Goal: Information Seeking & Learning: Learn about a topic

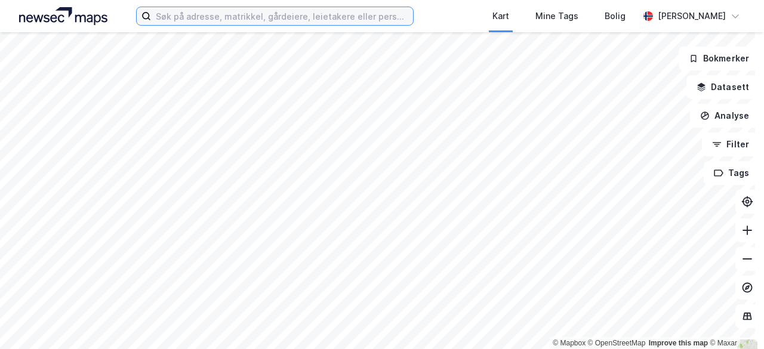
click at [201, 22] on input at bounding box center [282, 16] width 262 height 18
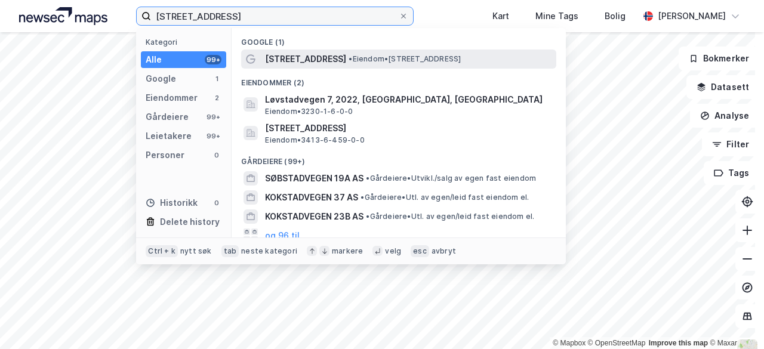
type input "[STREET_ADDRESS]"
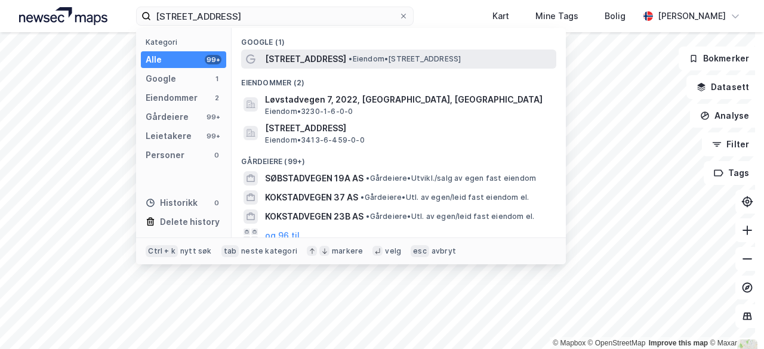
click at [360, 58] on span "• Eiendom • [STREET_ADDRESS]" at bounding box center [405, 59] width 112 height 10
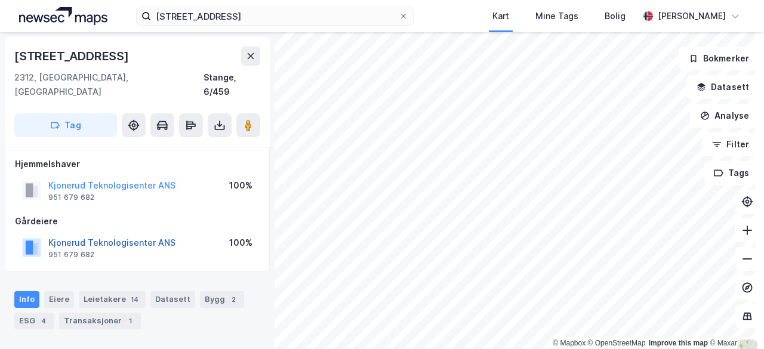
click at [0, 0] on button "Kjonerud Teknologisenter ANS" at bounding box center [0, 0] width 0 height 0
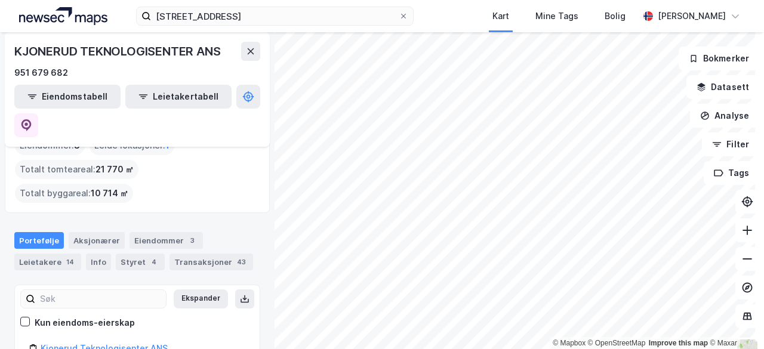
scroll to position [64, 0]
click at [92, 232] on div "Aksjonærer" at bounding box center [97, 240] width 56 height 17
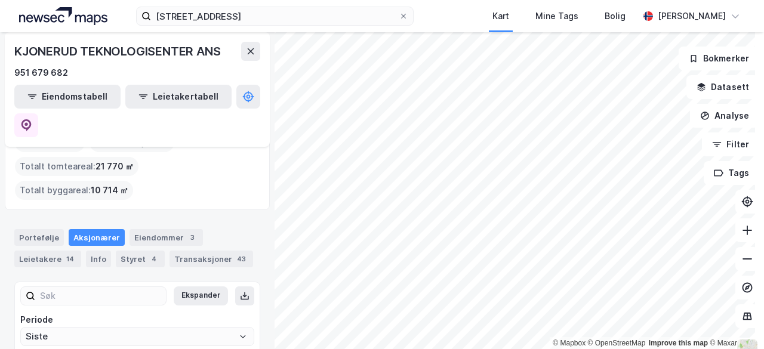
scroll to position [12, 0]
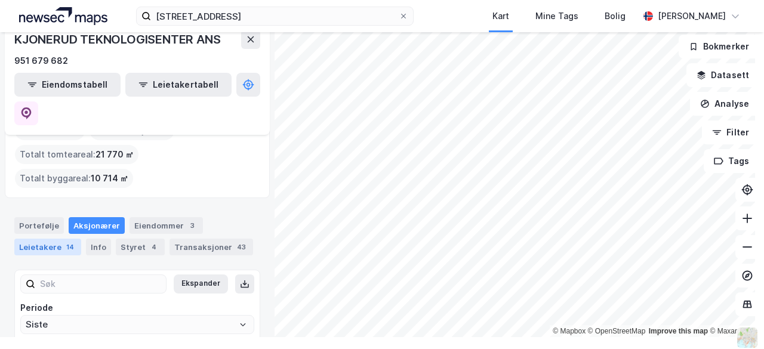
click at [33, 239] on div "Leietakere 14" at bounding box center [47, 247] width 67 height 17
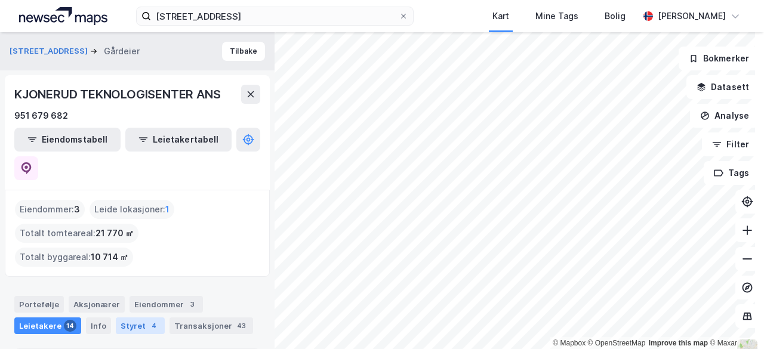
click at [132, 317] on div "Styret 4" at bounding box center [140, 325] width 49 height 17
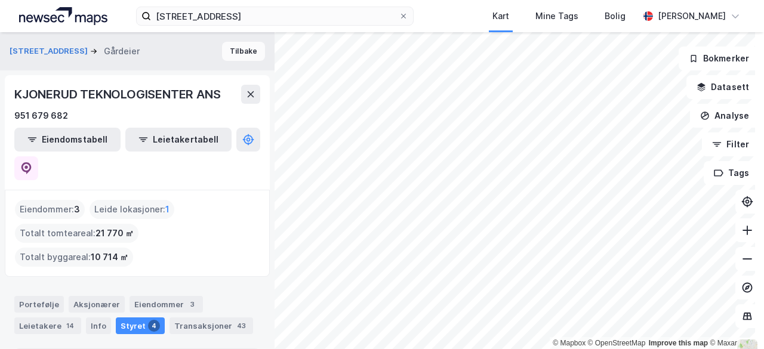
click at [240, 50] on button "Tilbake" at bounding box center [243, 51] width 43 height 19
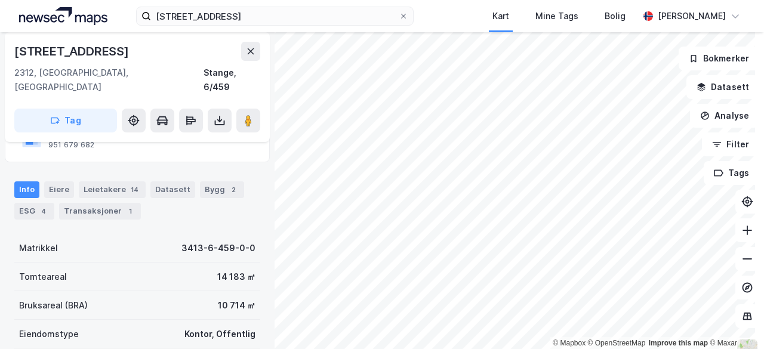
scroll to position [110, 0]
click at [54, 181] on div "Eiere" at bounding box center [59, 189] width 30 height 17
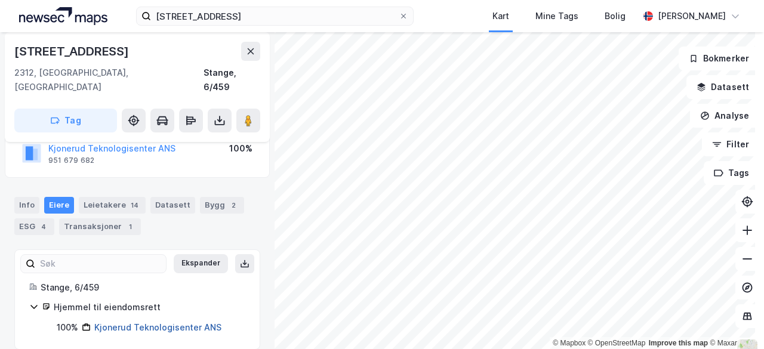
scroll to position [12, 0]
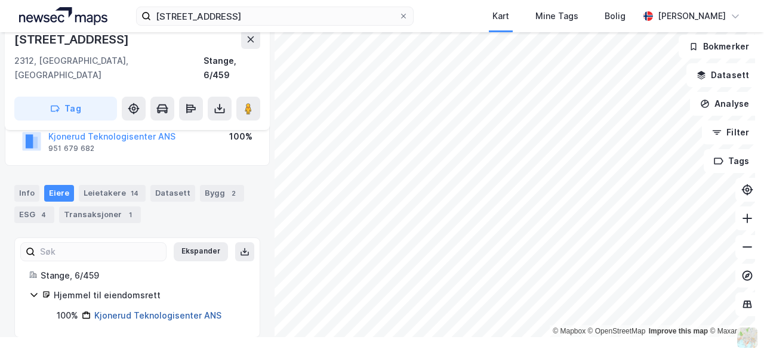
click at [142, 310] on link "Kjonerud Teknologisenter ANS" at bounding box center [157, 315] width 127 height 10
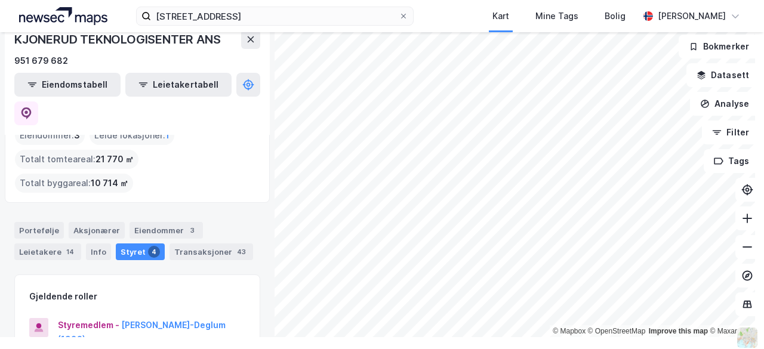
scroll to position [63, 0]
click at [88, 221] on div "Aksjonærer" at bounding box center [97, 229] width 56 height 17
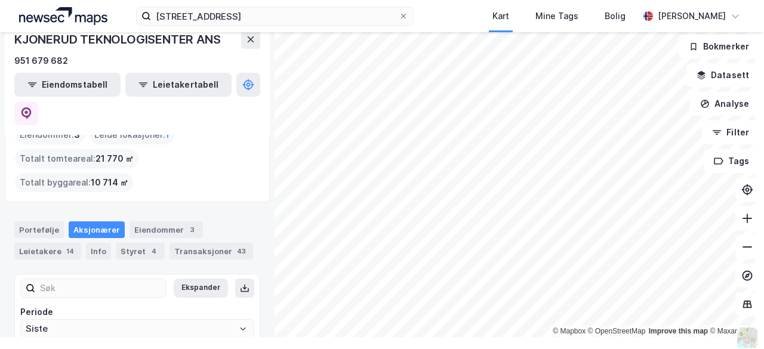
scroll to position [67, 0]
